Goal: Transaction & Acquisition: Purchase product/service

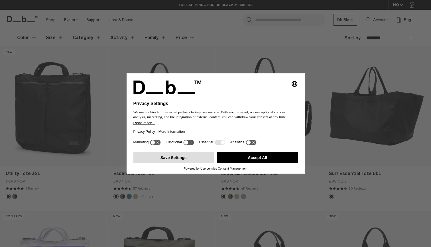
click at [187, 159] on button "Save Settings" at bounding box center [173, 157] width 81 height 11
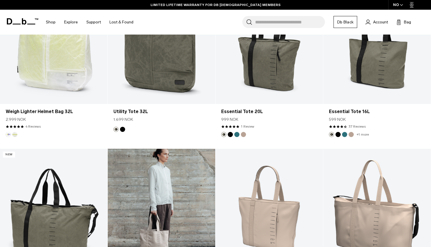
scroll to position [394, 0]
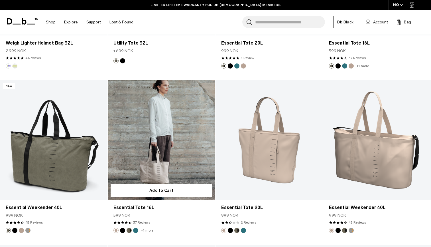
click at [187, 120] on link "Essential Tote 16L" at bounding box center [162, 140] width 108 height 120
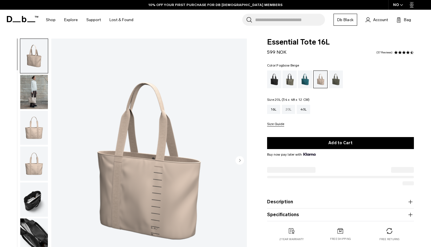
click at [290, 109] on div "20L" at bounding box center [288, 109] width 13 height 9
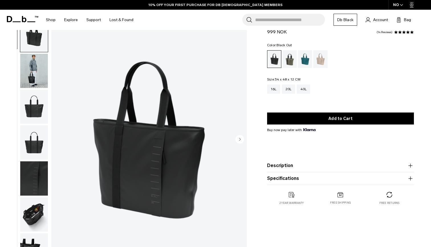
click at [238, 142] on circle "Next slide" at bounding box center [240, 139] width 9 height 9
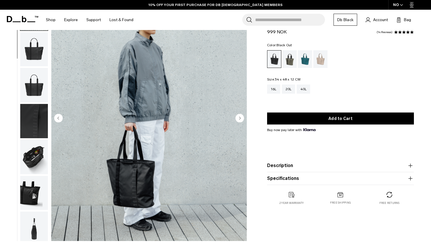
scroll to position [44, 0]
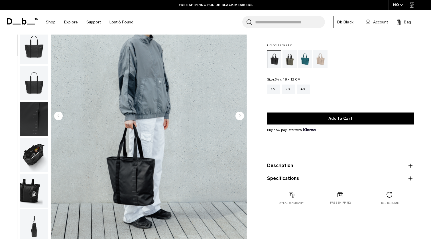
click at [238, 115] on circle "Next slide" at bounding box center [240, 115] width 9 height 9
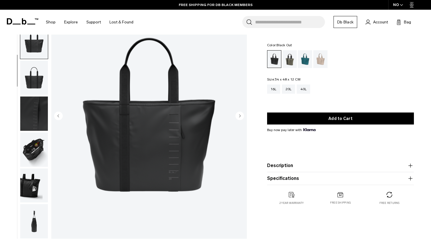
click at [238, 115] on circle "Next slide" at bounding box center [240, 115] width 9 height 9
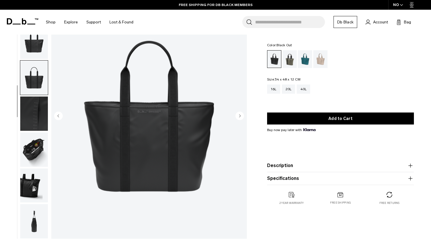
click at [238, 115] on circle "Next slide" at bounding box center [240, 115] width 9 height 9
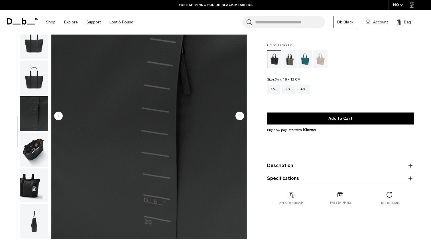
click at [238, 115] on circle "Next slide" at bounding box center [240, 115] width 9 height 9
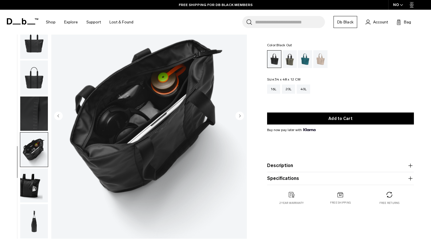
click at [238, 115] on circle "Next slide" at bounding box center [240, 115] width 9 height 9
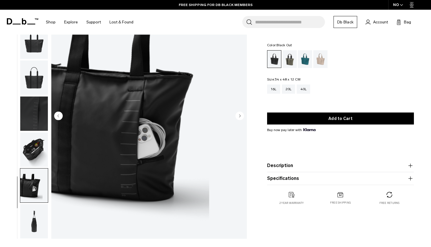
click at [238, 115] on circle "Next slide" at bounding box center [240, 115] width 9 height 9
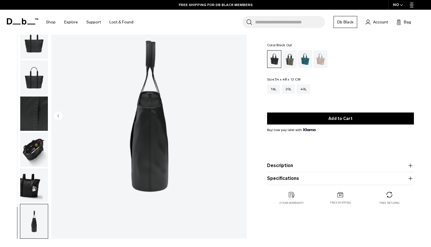
click at [238, 115] on img "8 / 8" at bounding box center [149, 116] width 196 height 244
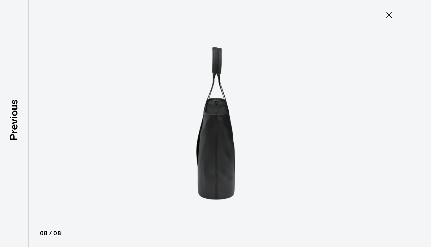
click at [388, 15] on icon at bounding box center [389, 15] width 9 height 9
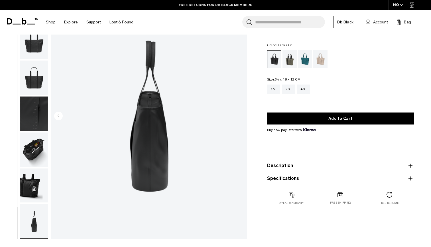
click at [331, 175] on product-accordion "Specifications Volume 20 Litres Dimensions 34 x 48 x 12 CM (H x W x D) Weight 0…" at bounding box center [340, 178] width 147 height 13
click at [401, 170] on product-accordion "Description The everyday compact tote. Smaller, tidier and tighter, it handles …" at bounding box center [340, 165] width 147 height 13
click at [407, 168] on button "Description" at bounding box center [340, 165] width 147 height 7
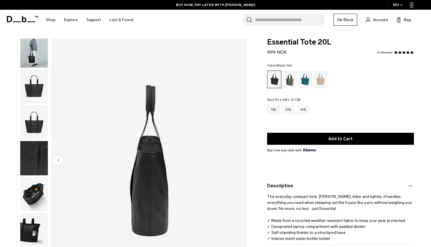
scroll to position [0, 0]
click at [29, 77] on img "button" at bounding box center [34, 86] width 28 height 34
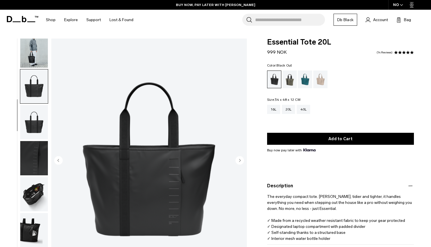
click at [29, 56] on img "button" at bounding box center [34, 50] width 28 height 34
